Goal: Task Accomplishment & Management: Manage account settings

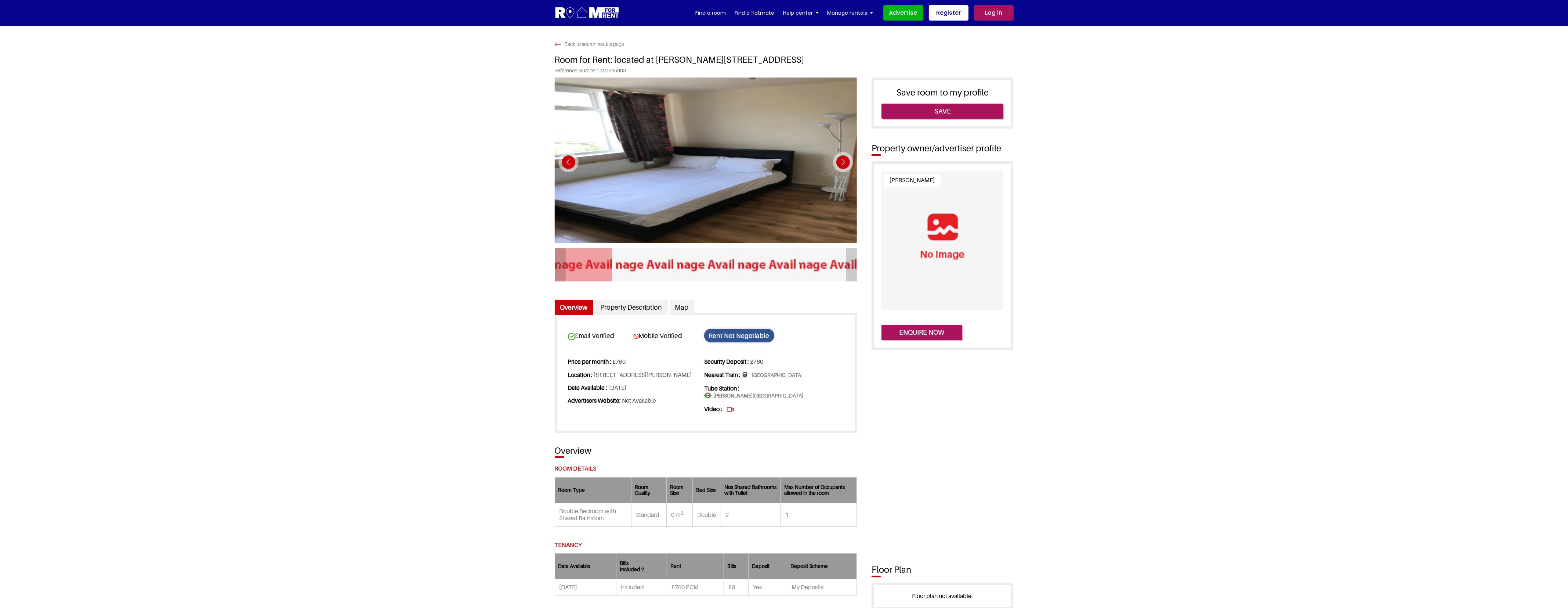
click at [989, 14] on link "Log in" at bounding box center [994, 13] width 40 height 15
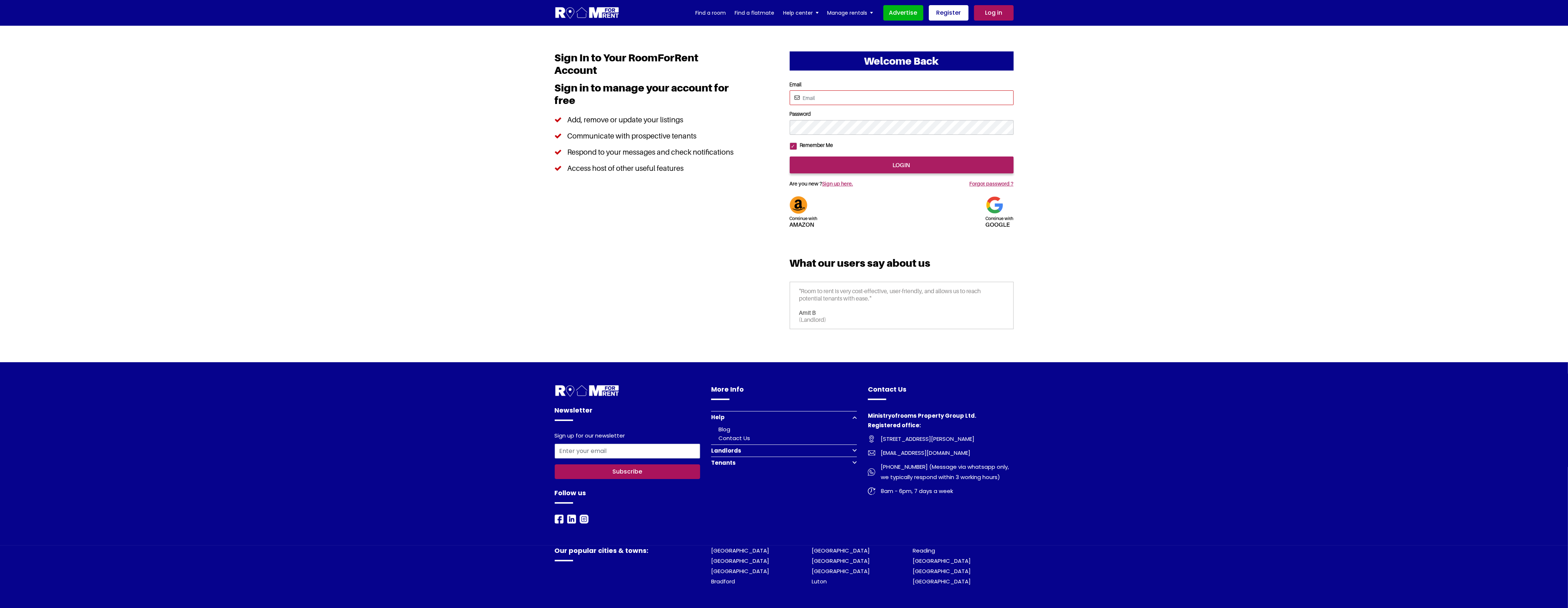
click at [874, 96] on input "Email" at bounding box center [902, 98] width 224 height 15
type input "rendezvous123@yahoo.com"
drag, startPoint x: 885, startPoint y: 95, endPoint x: 512, endPoint y: 80, distance: 373.3
click at [512, 80] on section "Welcome Back Continue with Amazon Continue with google Email Password" at bounding box center [784, 194] width 1568 height 337
type input "S"
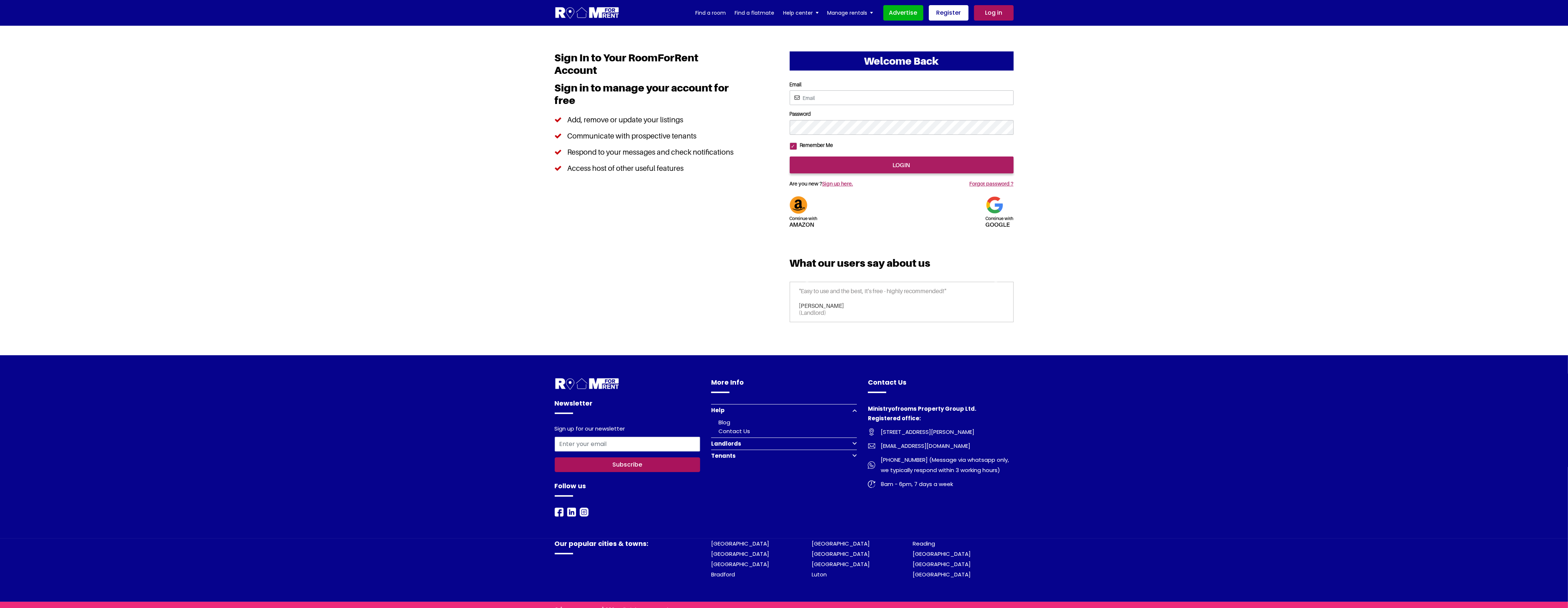
click at [598, 17] on img at bounding box center [587, 13] width 65 height 14
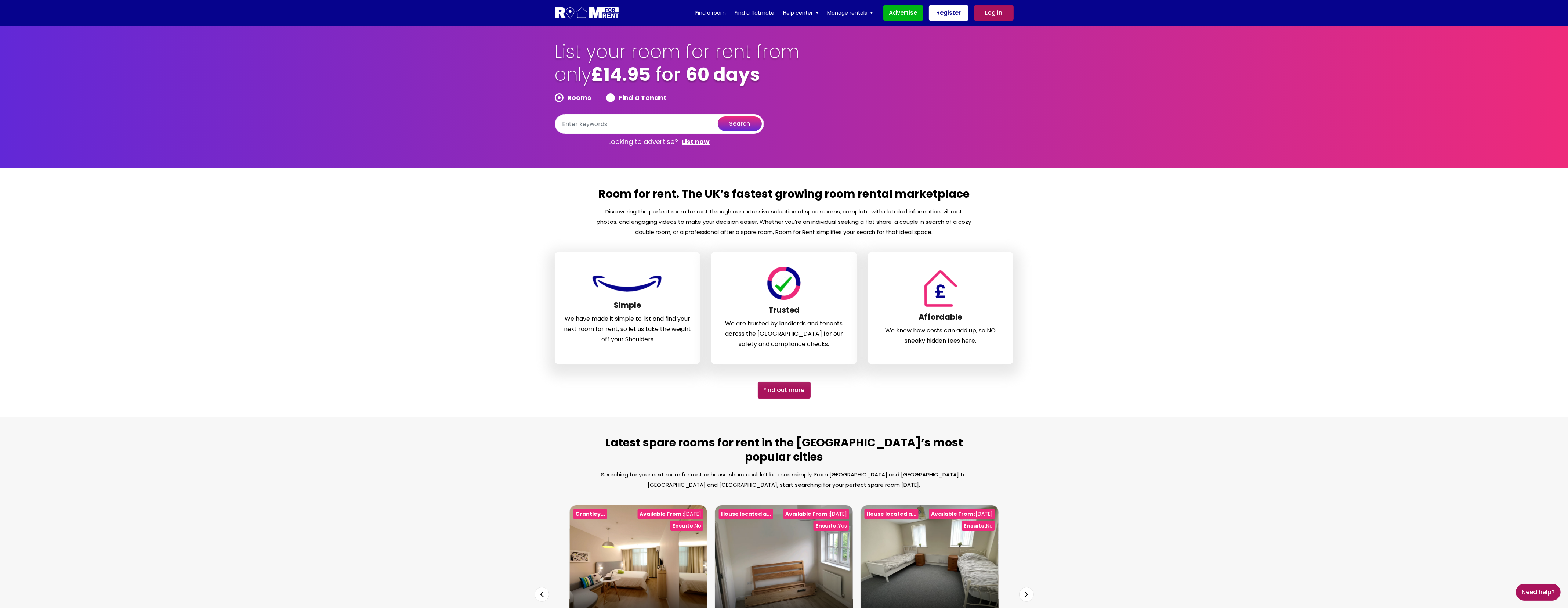
click at [1000, 7] on link "Log in" at bounding box center [994, 13] width 40 height 15
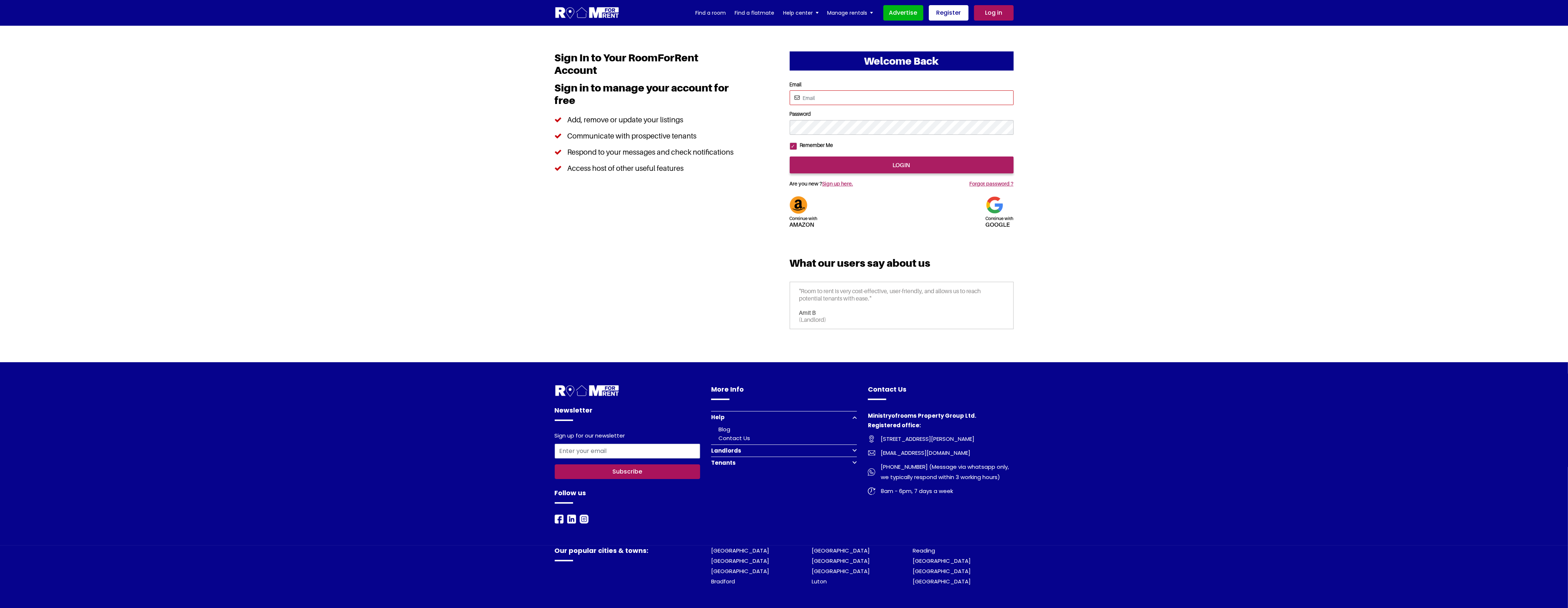
click at [847, 97] on input "Email" at bounding box center [902, 98] width 224 height 15
type input "saurabhsentiments@hotmail.com"
